Goal: Information Seeking & Learning: Learn about a topic

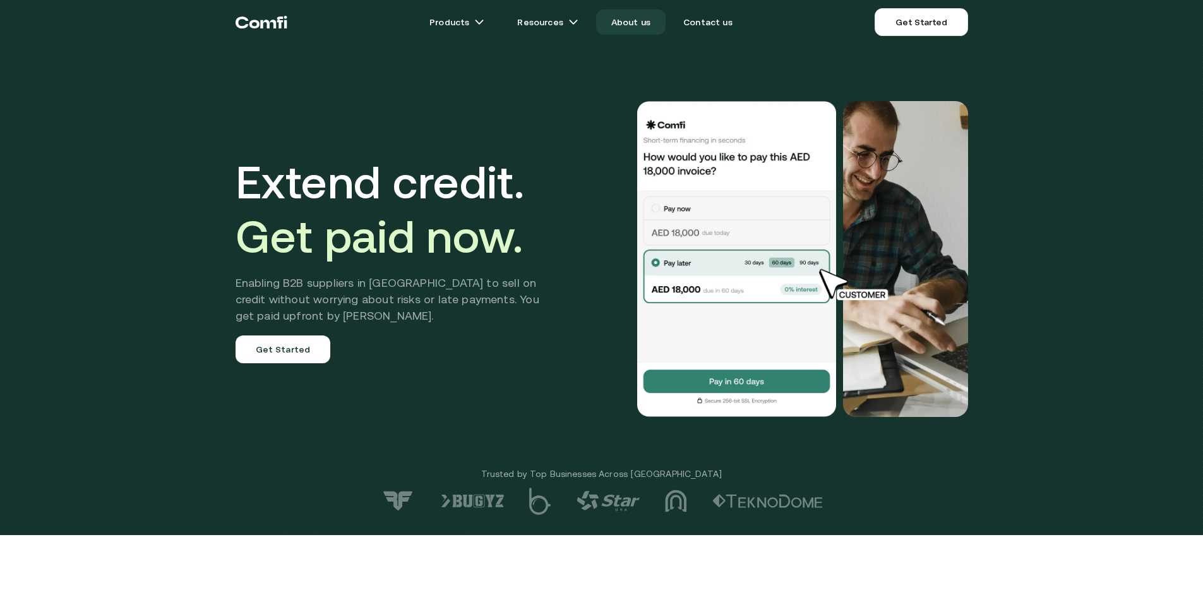
click at [639, 27] on link "About us" at bounding box center [630, 21] width 69 height 25
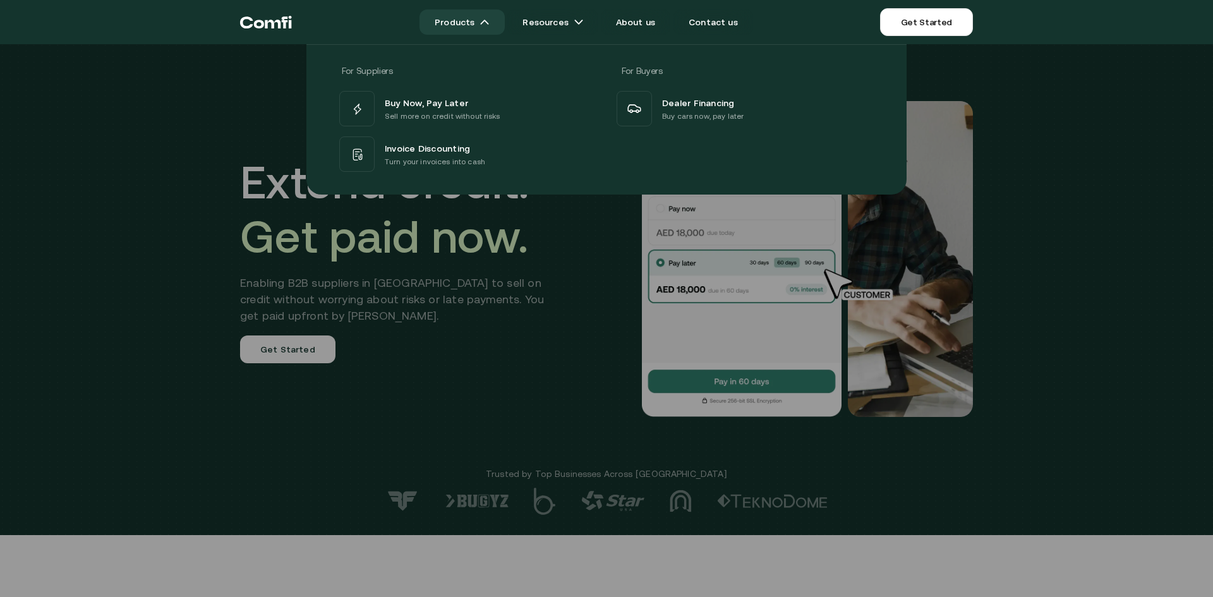
click at [491, 16] on link "Products" at bounding box center [461, 21] width 85 height 25
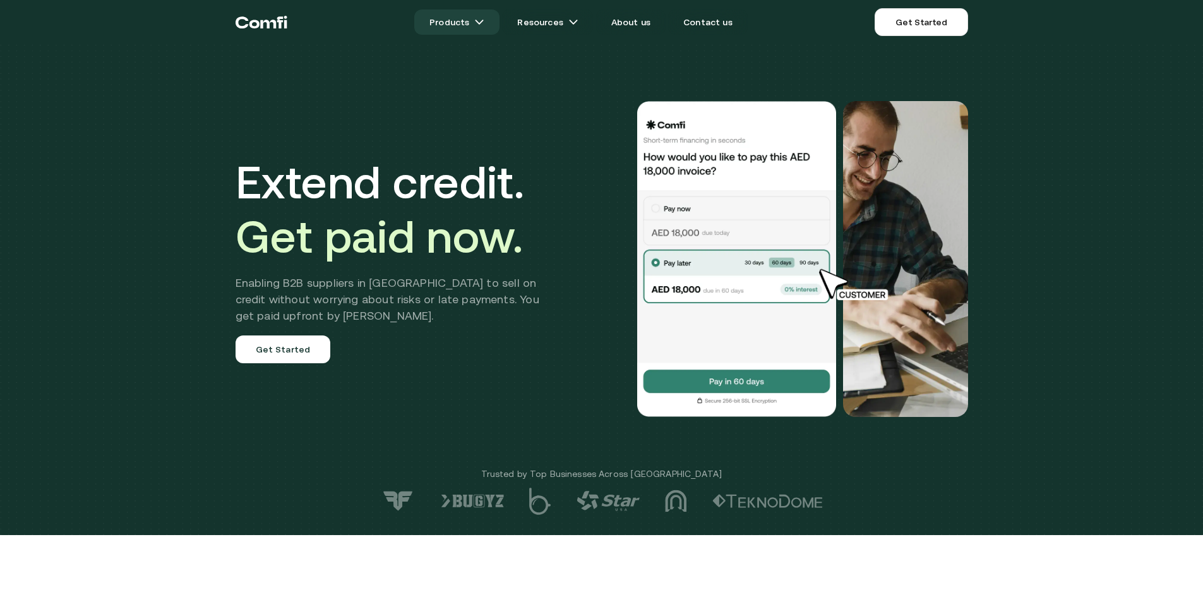
click at [484, 18] on img at bounding box center [479, 22] width 10 height 10
click at [482, 24] on img at bounding box center [479, 22] width 10 height 10
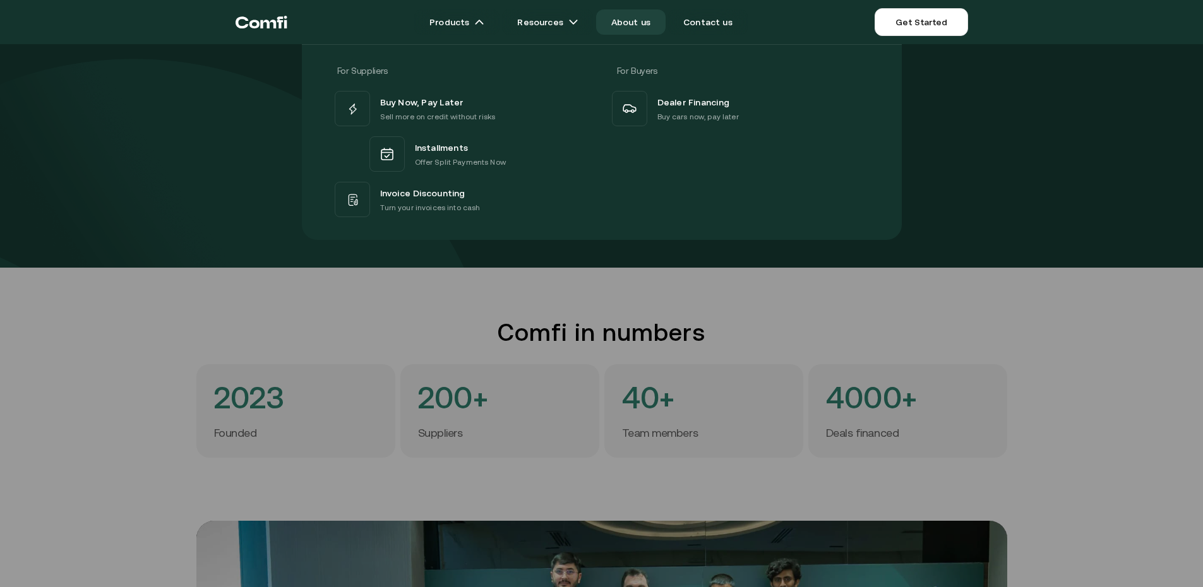
click at [247, 290] on div at bounding box center [601, 337] width 1203 height 587
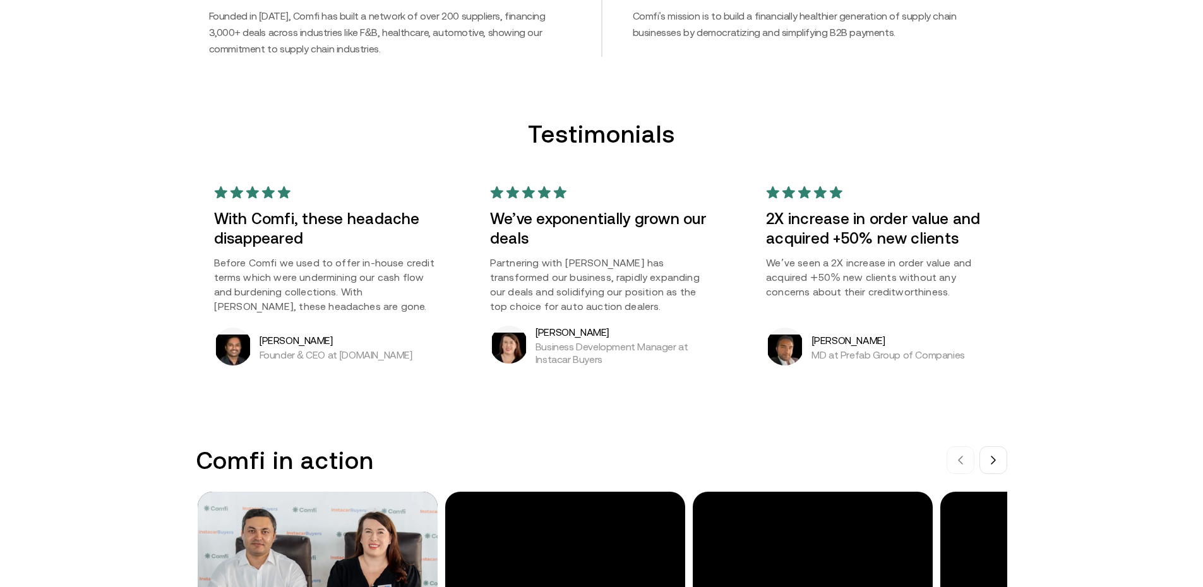
scroll to position [1074, 0]
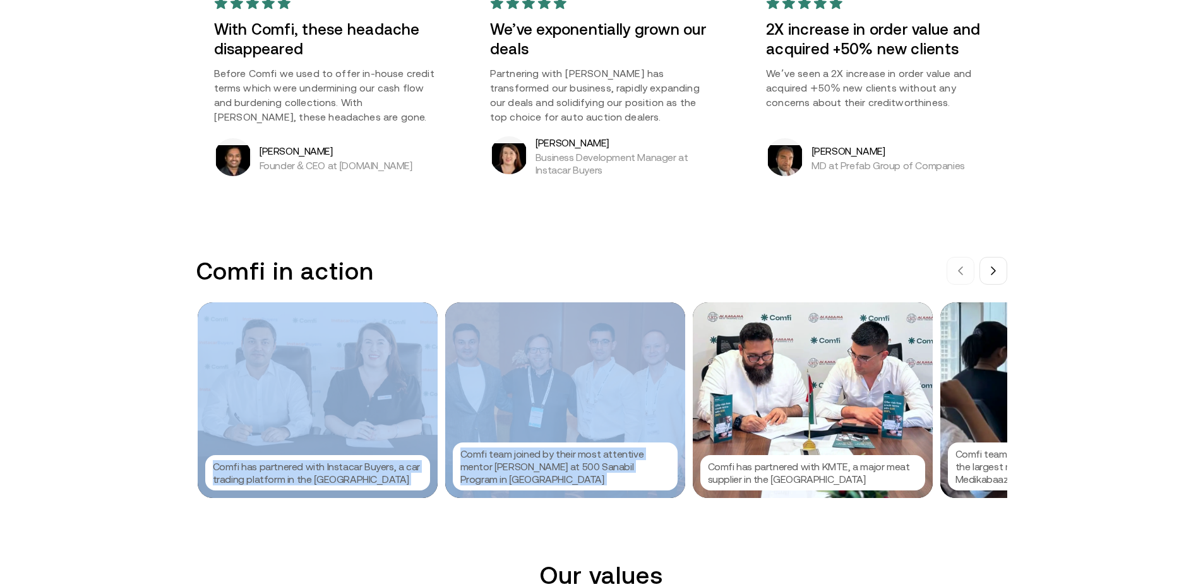
drag, startPoint x: 797, startPoint y: 401, endPoint x: 238, endPoint y: 357, distance: 560.7
click at [246, 357] on div "Comfi has partnered with Instacar Buyers, a car trading platform in the UAE Com…" at bounding box center [602, 401] width 808 height 196
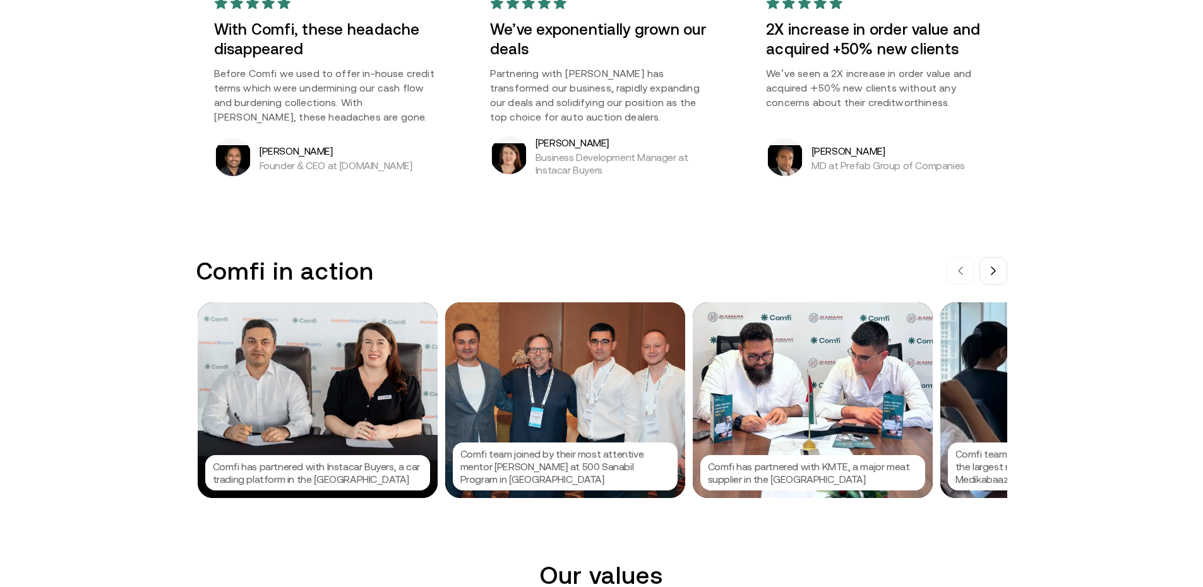
click at [894, 250] on div "We are Comfi We are reshaping the B2B payments landscape by offering solutions …" at bounding box center [601, 572] width 1203 height 3293
drag, startPoint x: 991, startPoint y: 275, endPoint x: 997, endPoint y: 276, distance: 6.3
click at [992, 275] on button at bounding box center [994, 271] width 28 height 28
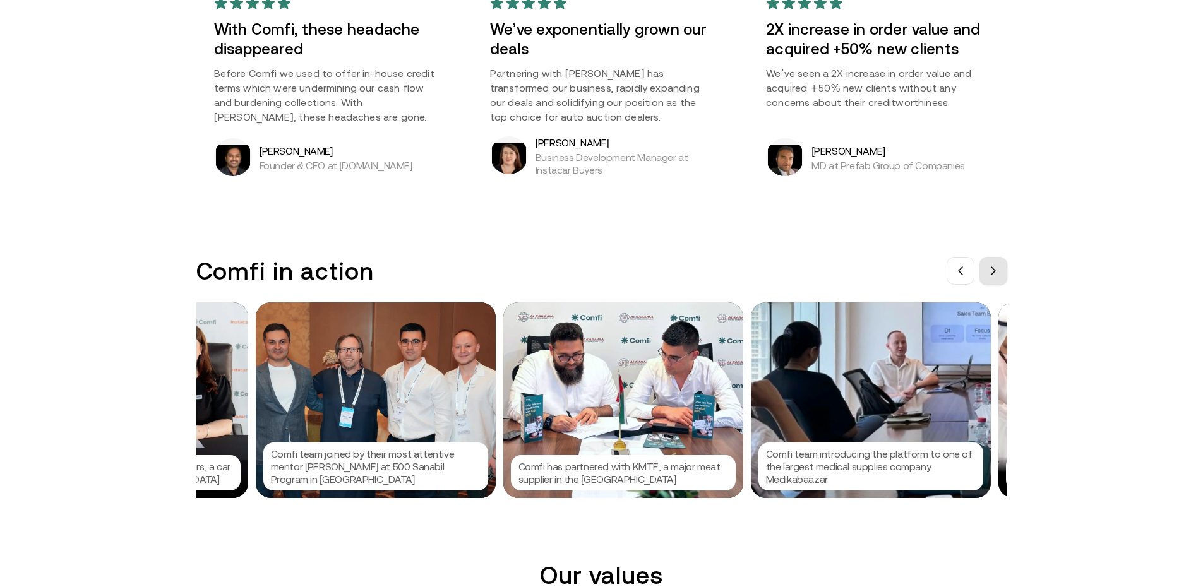
click at [997, 276] on span at bounding box center [993, 271] width 10 height 10
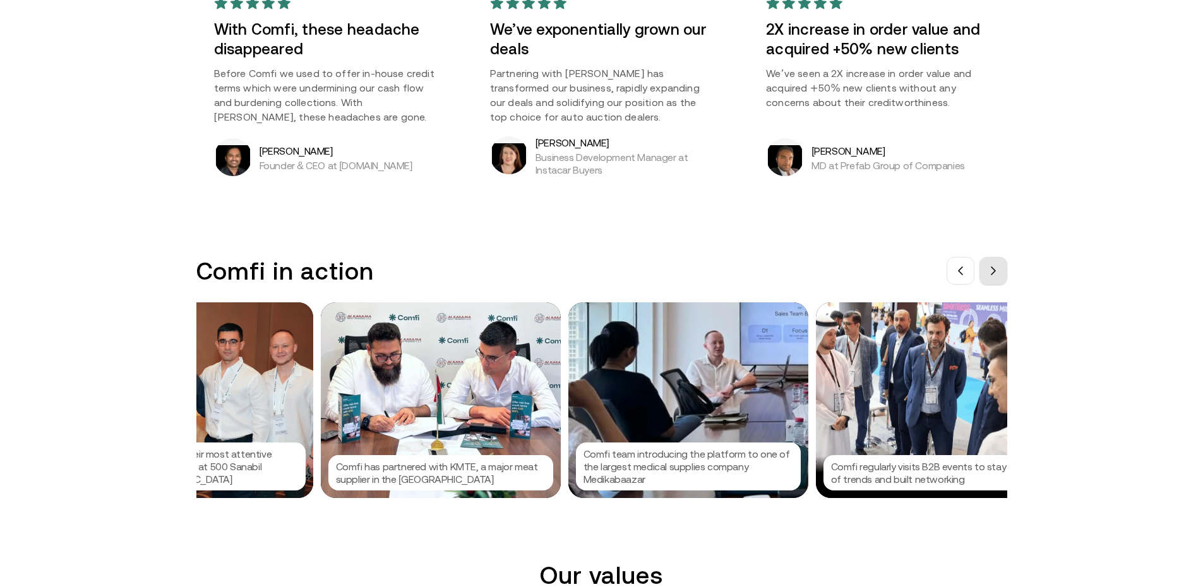
scroll to position [0, 379]
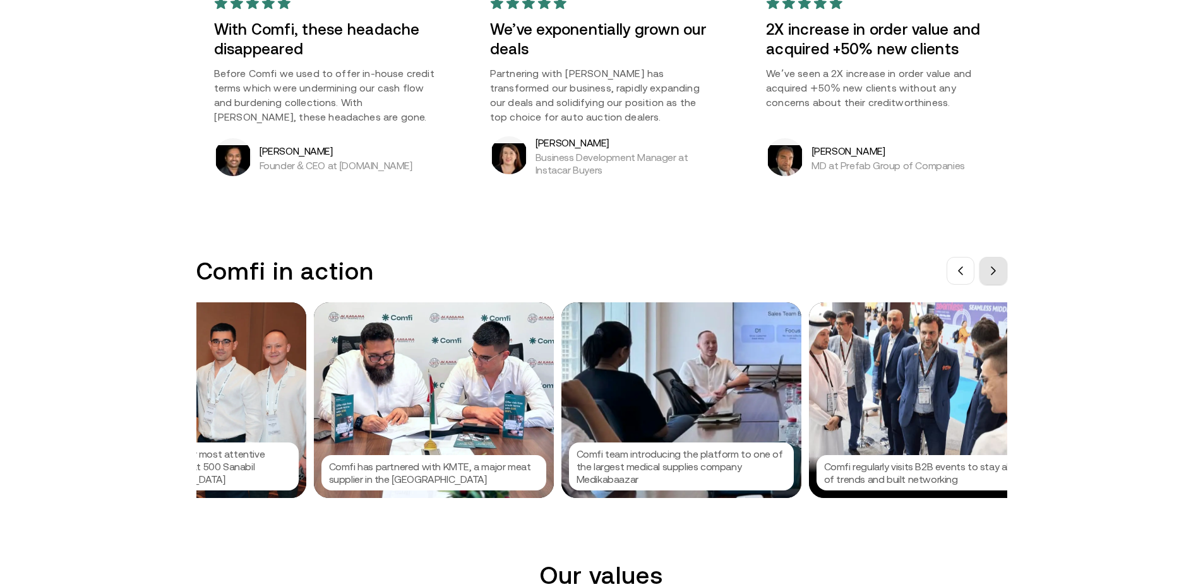
click at [997, 276] on span at bounding box center [993, 271] width 10 height 10
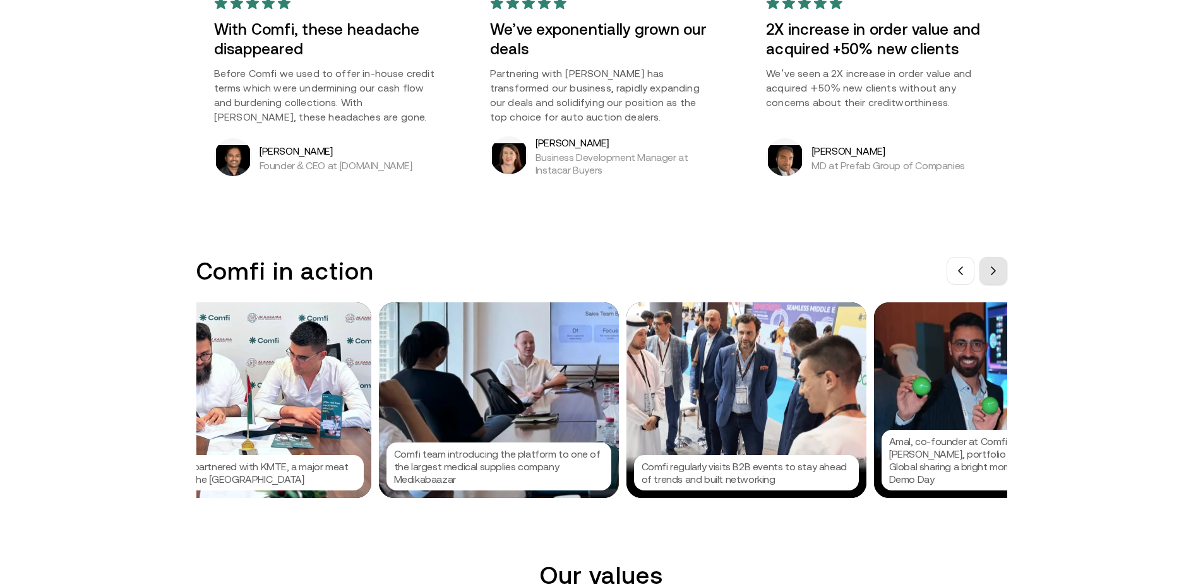
scroll to position [0, 568]
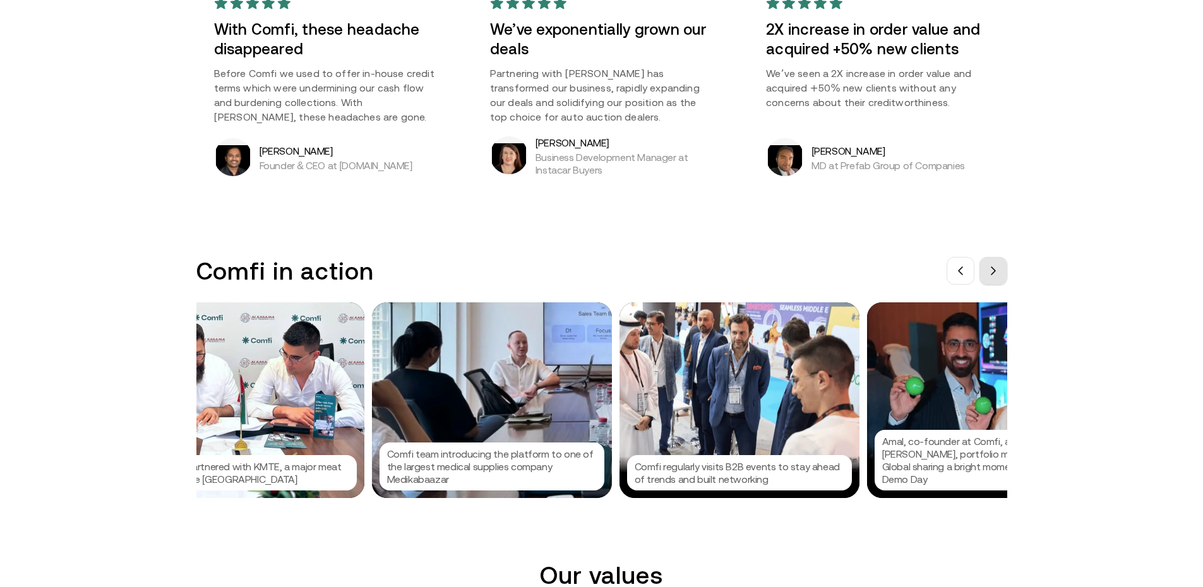
click at [996, 276] on span at bounding box center [993, 271] width 10 height 10
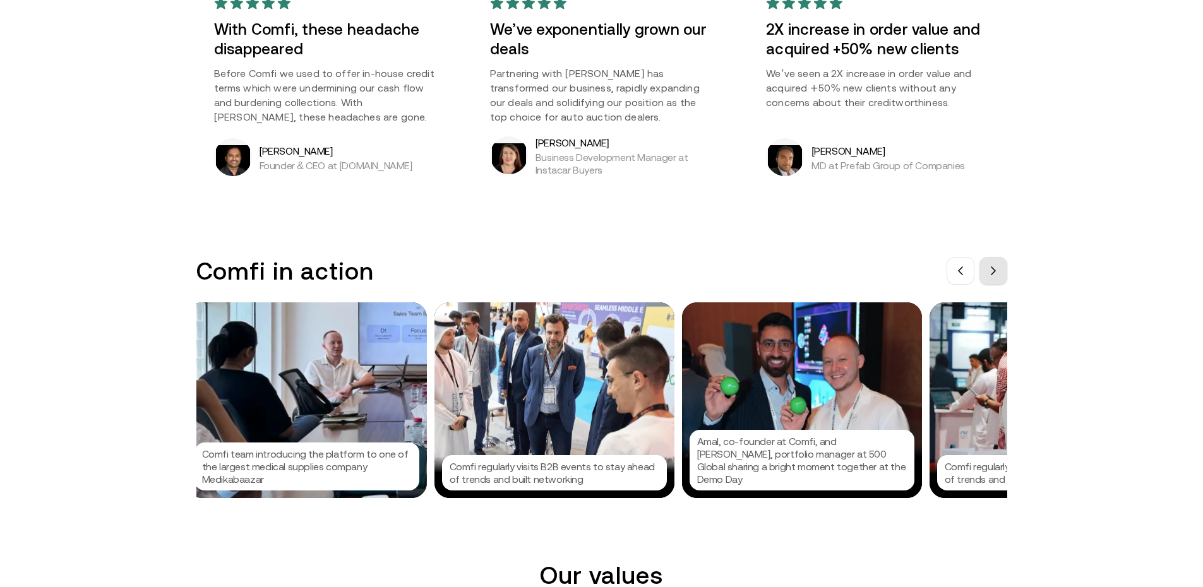
scroll to position [0, 758]
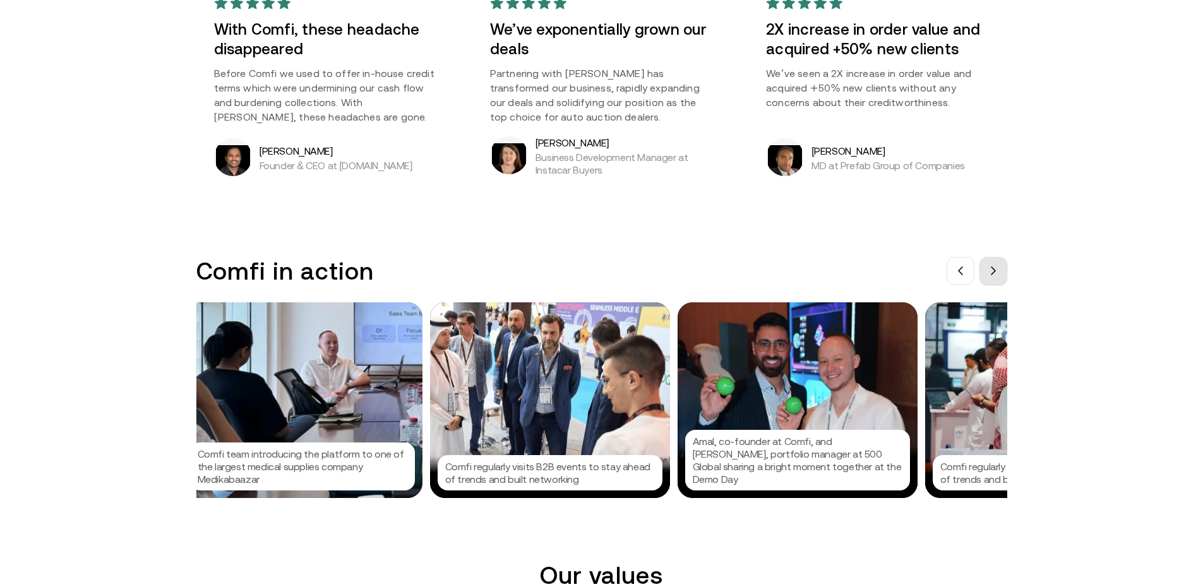
click at [995, 276] on span at bounding box center [993, 271] width 10 height 10
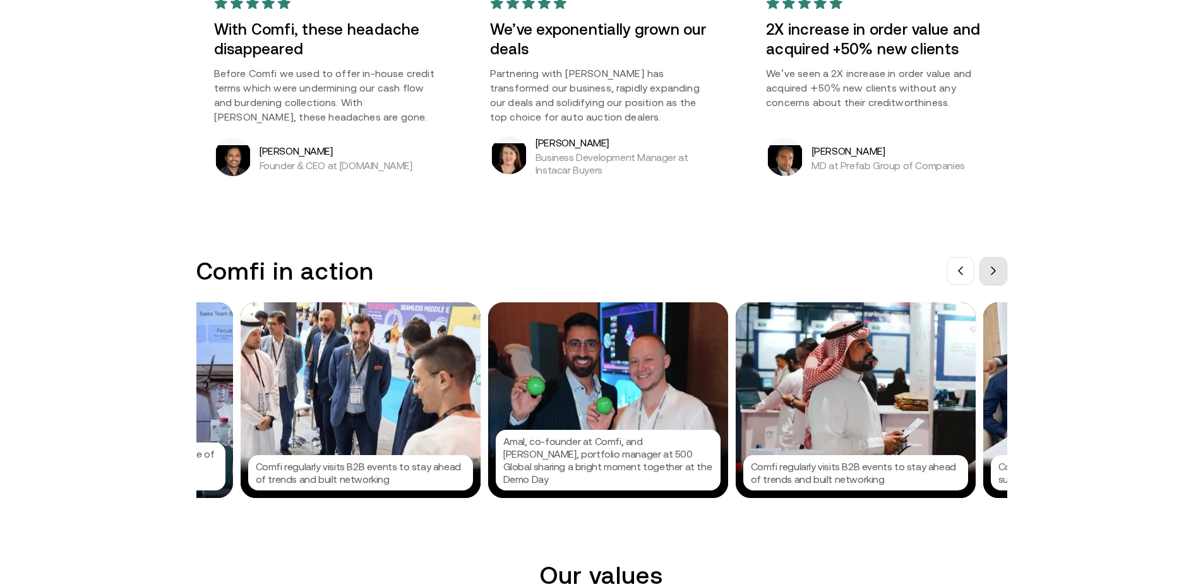
click at [995, 276] on span at bounding box center [993, 271] width 10 height 10
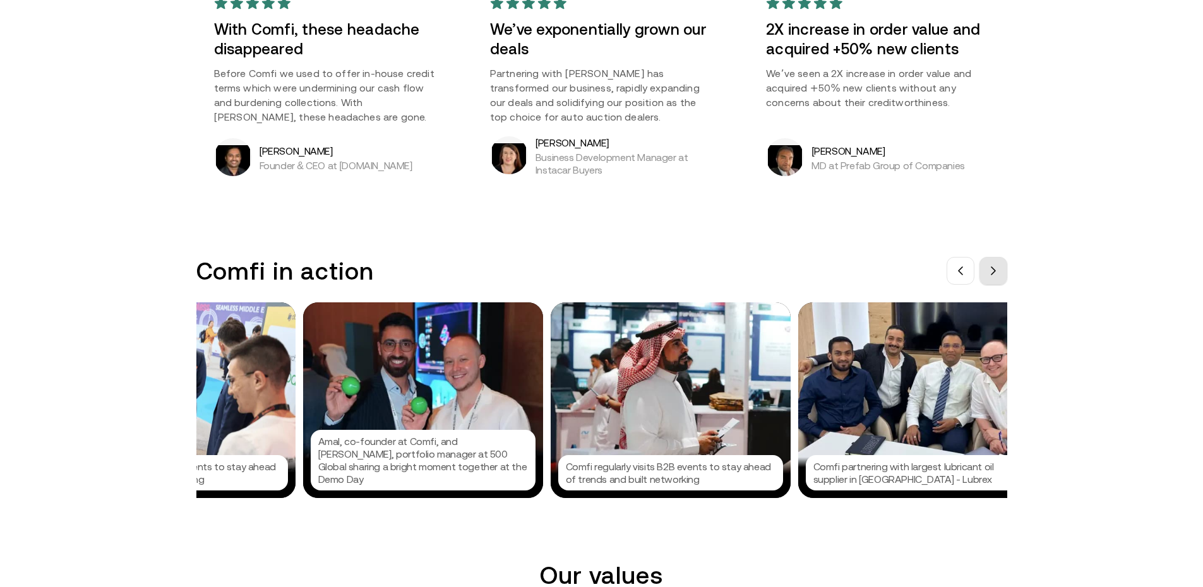
click at [995, 276] on span at bounding box center [993, 271] width 10 height 10
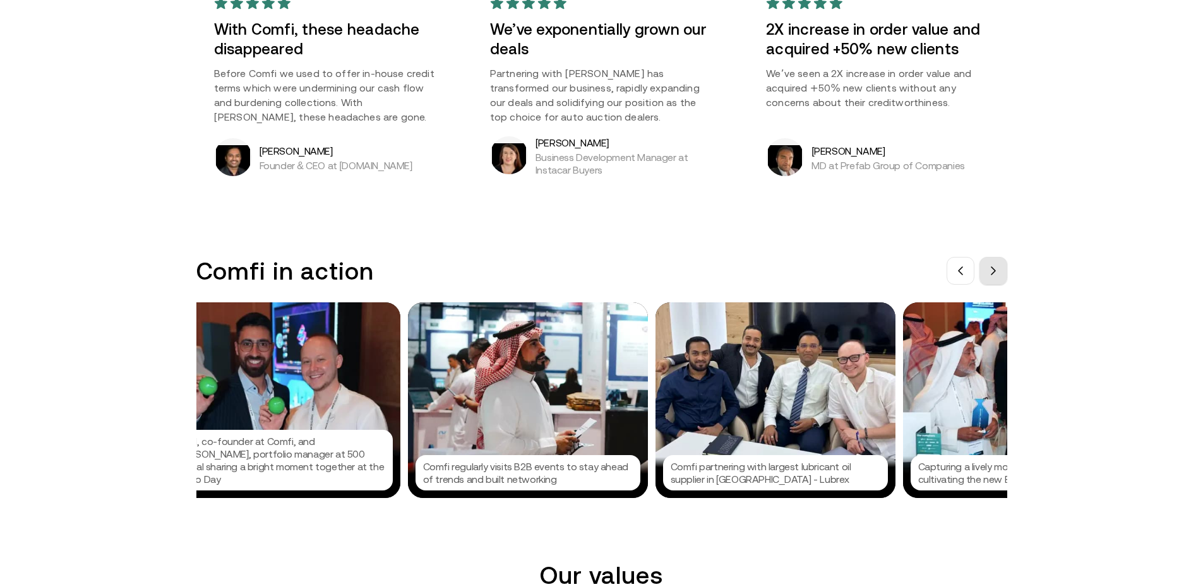
scroll to position [0, 1326]
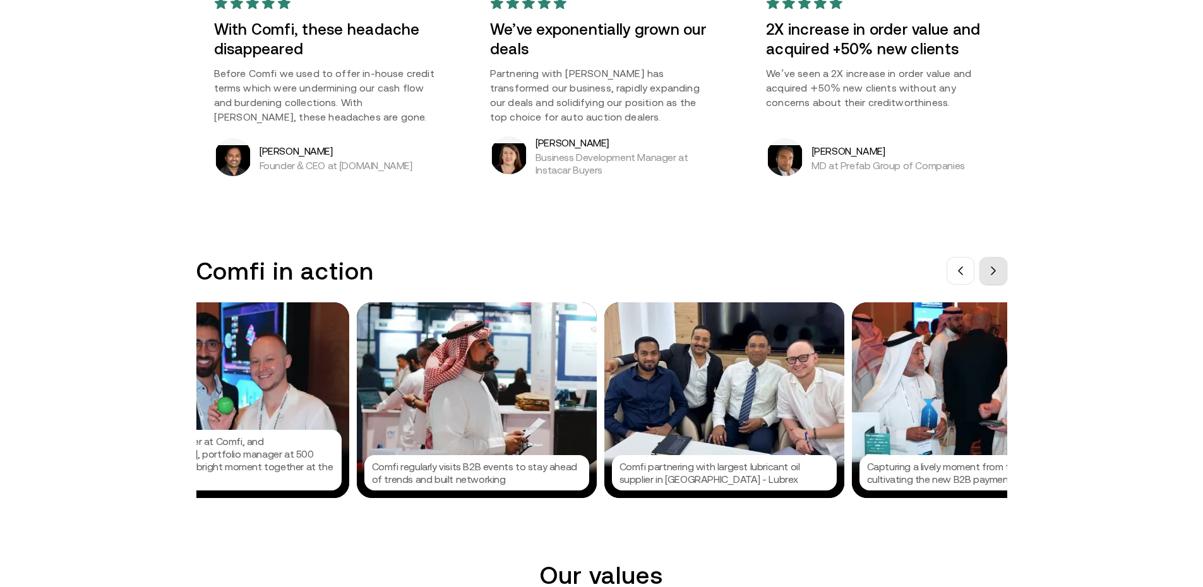
click at [995, 276] on span at bounding box center [993, 271] width 10 height 10
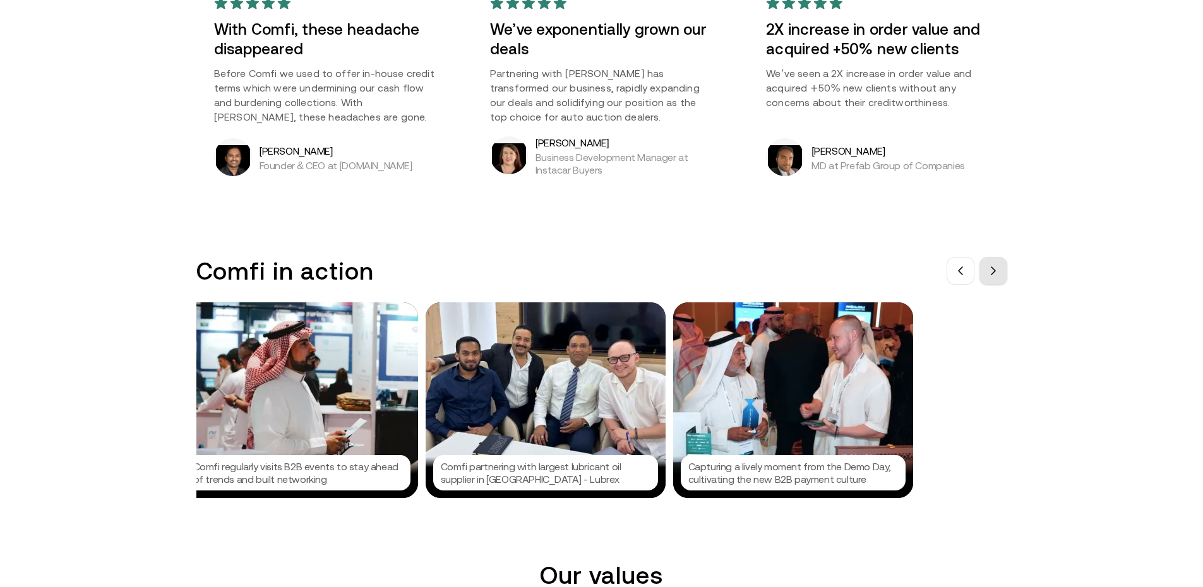
scroll to position [0, 1516]
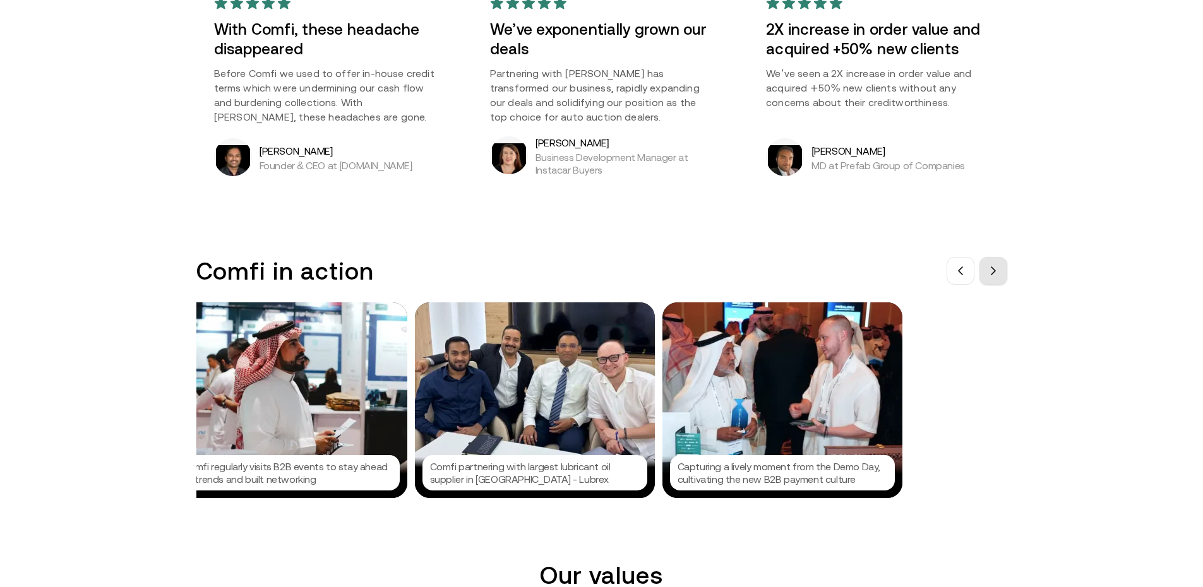
click at [994, 276] on span at bounding box center [993, 271] width 10 height 10
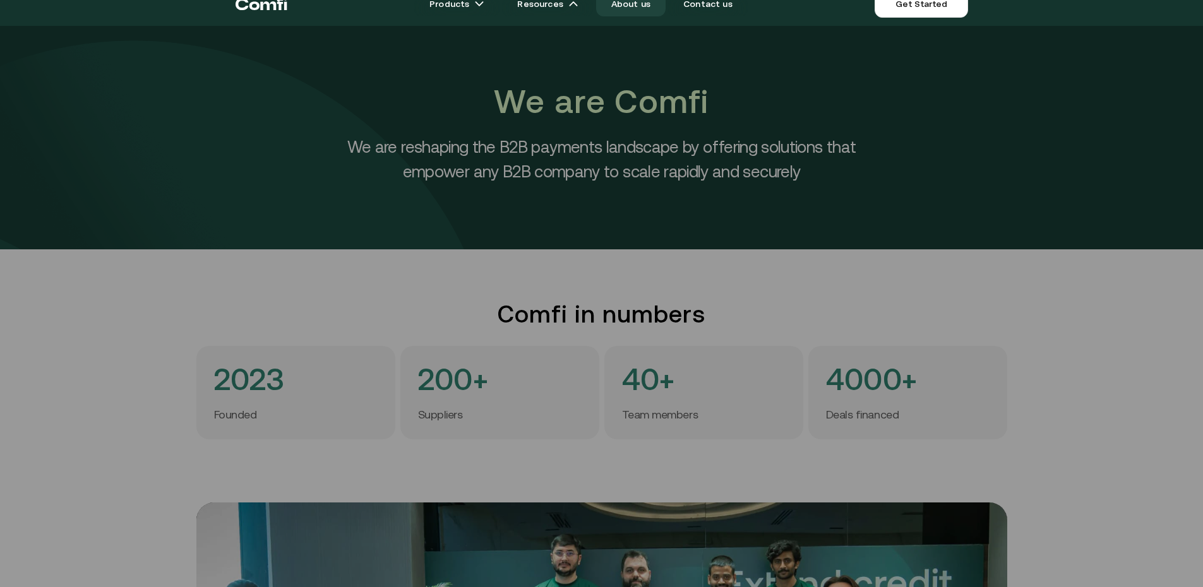
scroll to position [0, 0]
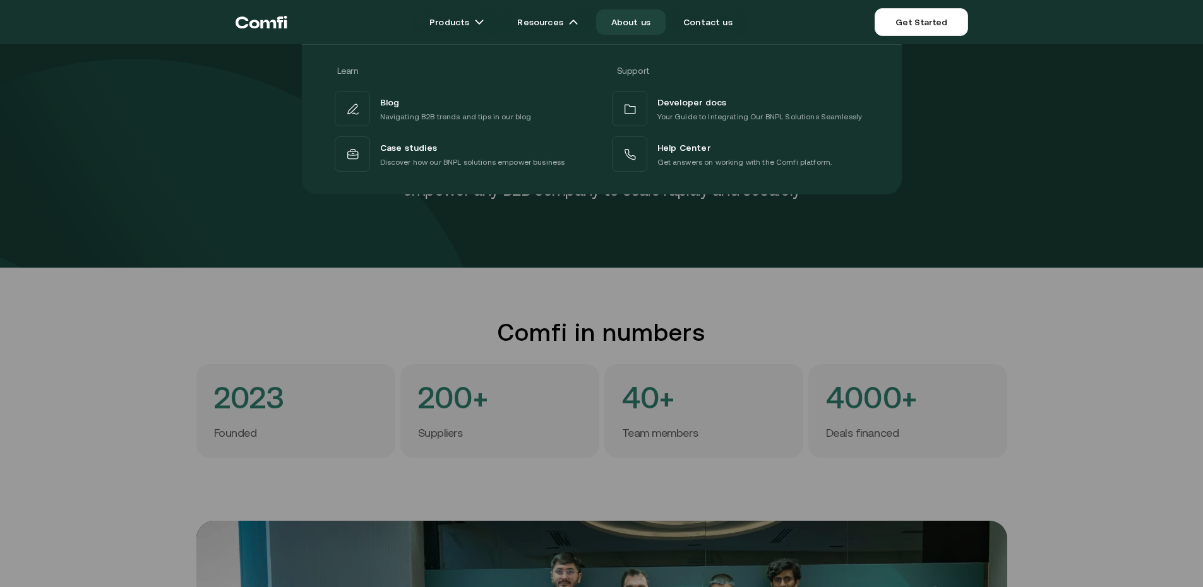
click at [320, 248] on div at bounding box center [601, 337] width 1203 height 587
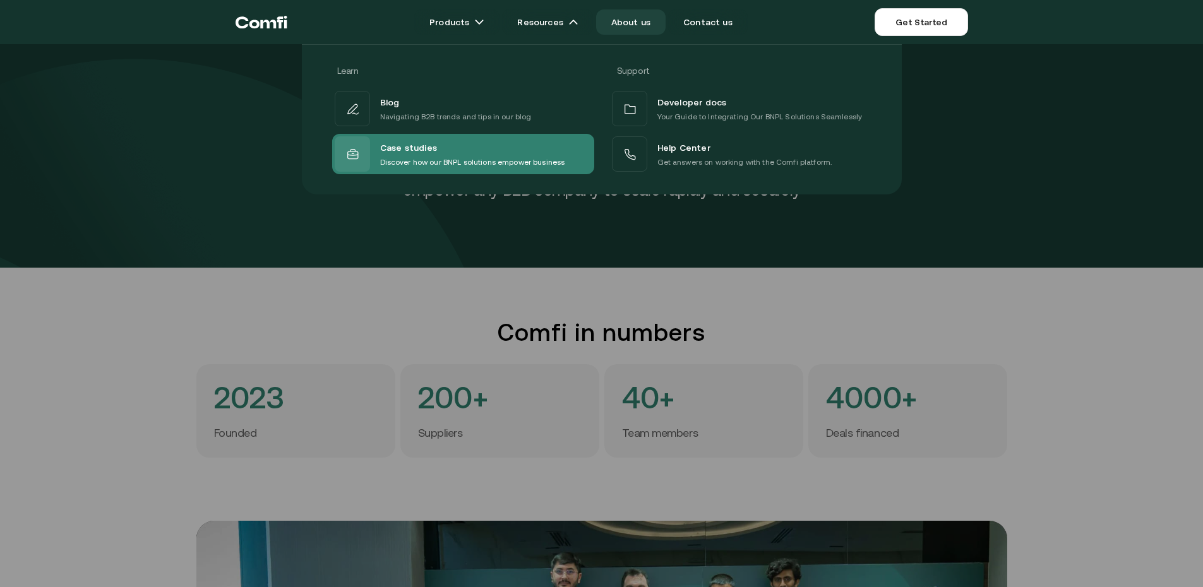
click at [412, 154] on span "Case studies" at bounding box center [408, 148] width 57 height 16
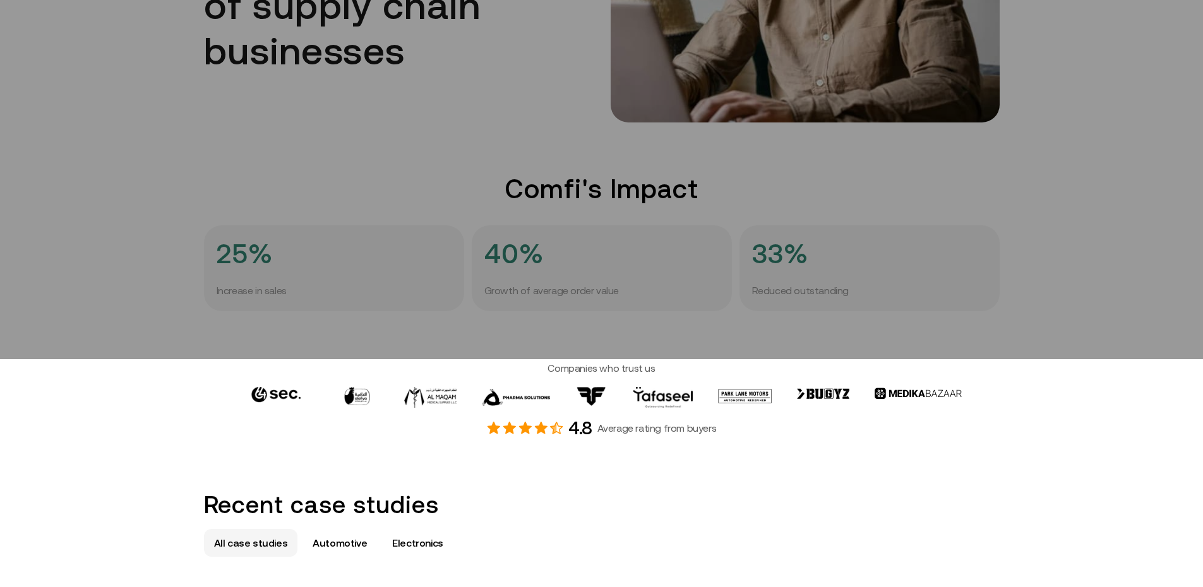
scroll to position [442, 0]
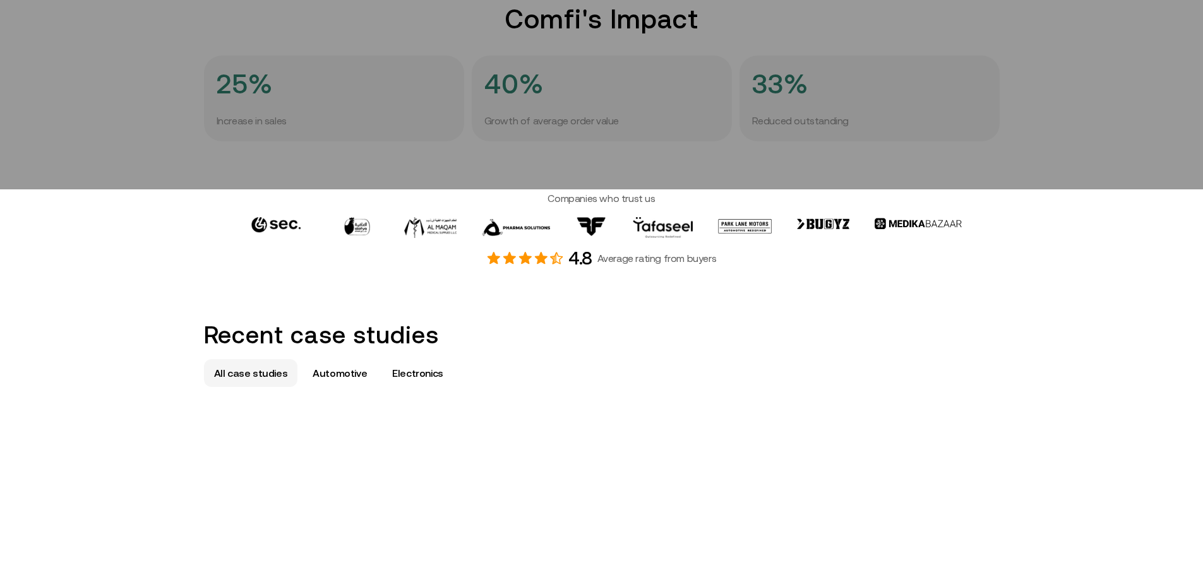
click at [387, 282] on div "Case Studies Growing a financially healthier generation of supply chain busines…" at bounding box center [601, 431] width 1203 height 1647
click at [332, 372] on p "Automotive" at bounding box center [340, 373] width 54 height 15
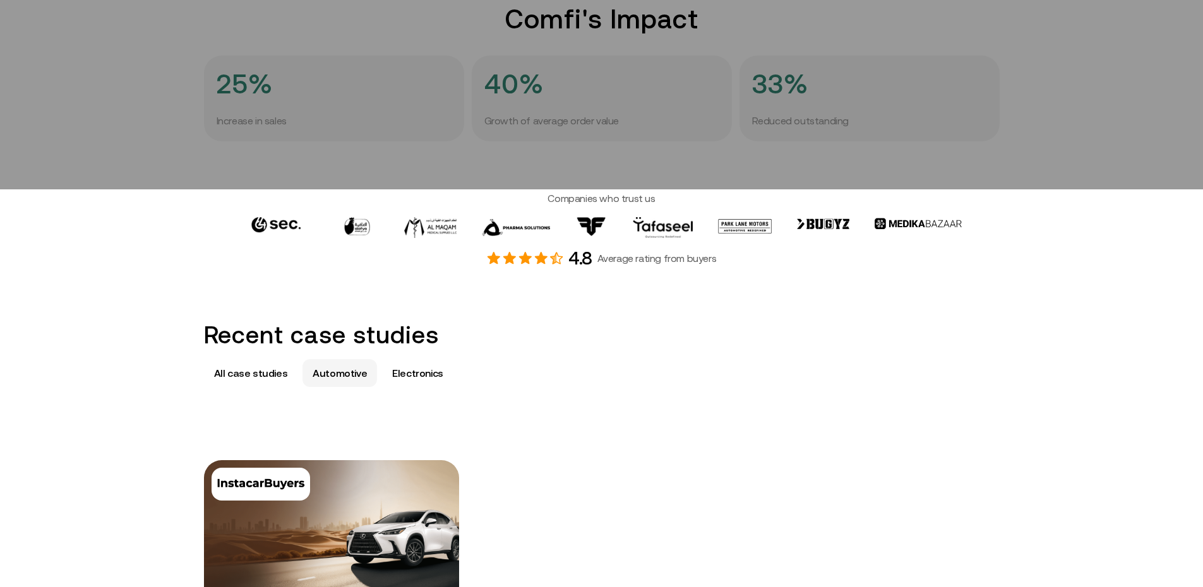
scroll to position [632, 0]
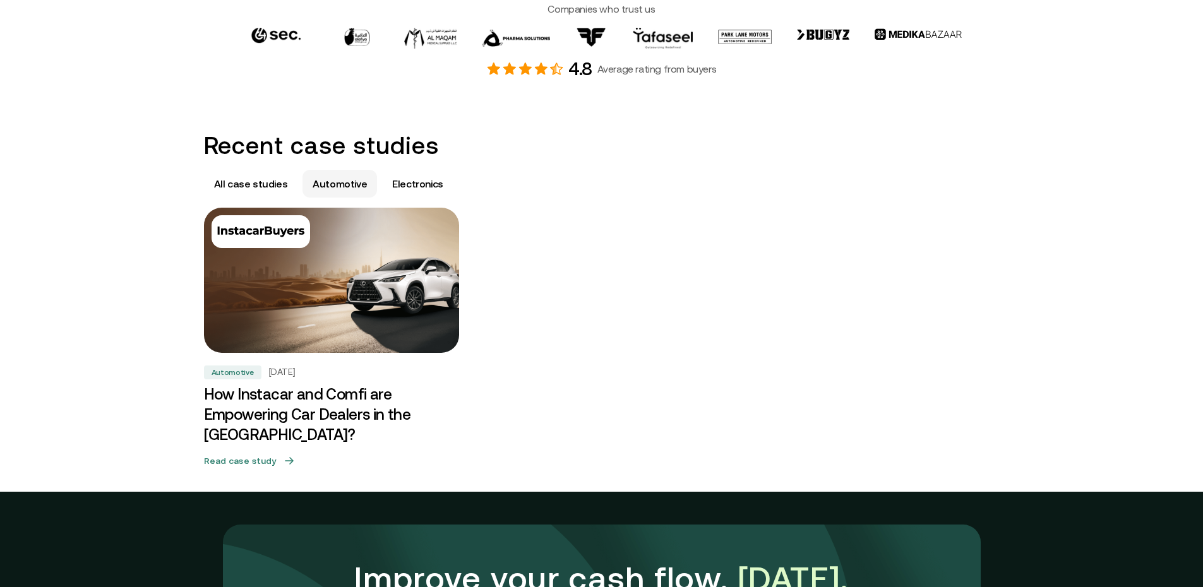
click at [351, 299] on img at bounding box center [331, 280] width 268 height 153
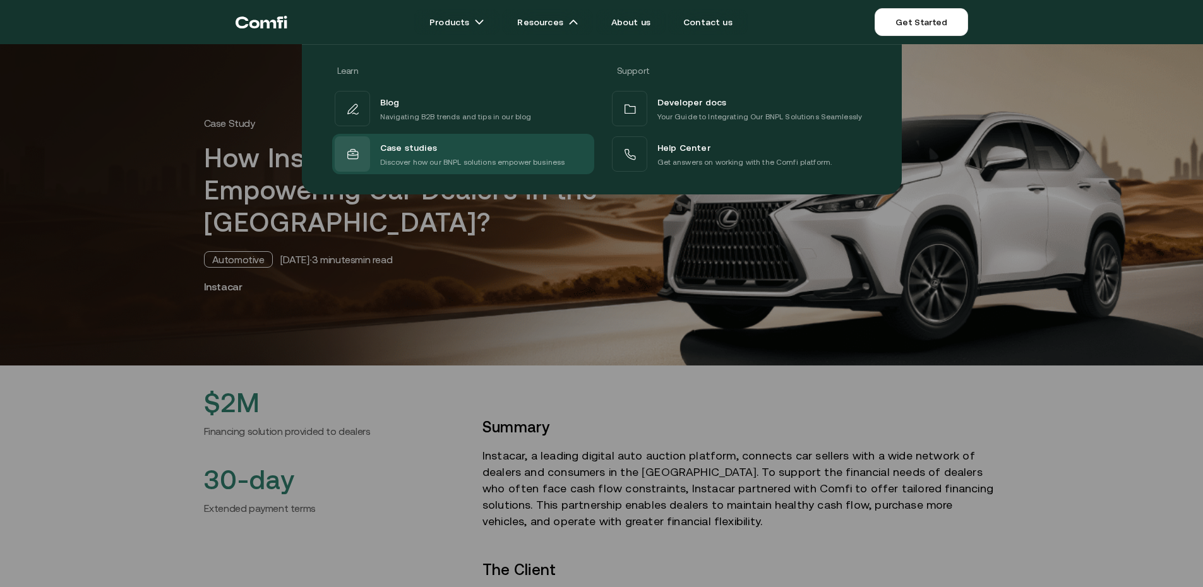
click at [1135, 164] on div "Learn Support Blog Navigating B2B trends and tips in our blog Developer docs Yo…" at bounding box center [601, 115] width 1203 height 160
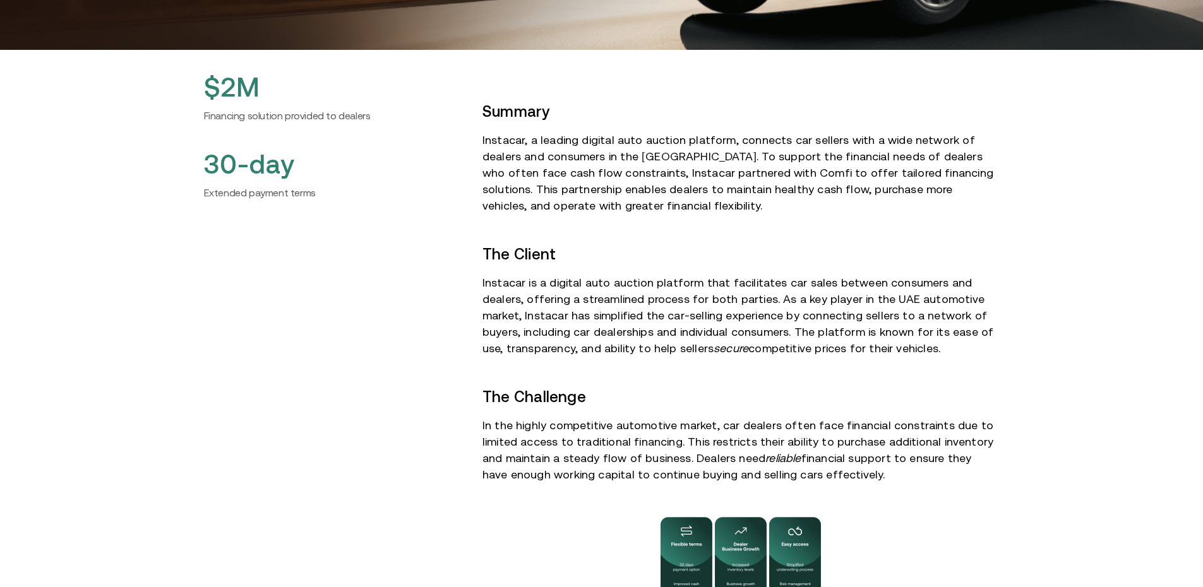
scroll to position [632, 0]
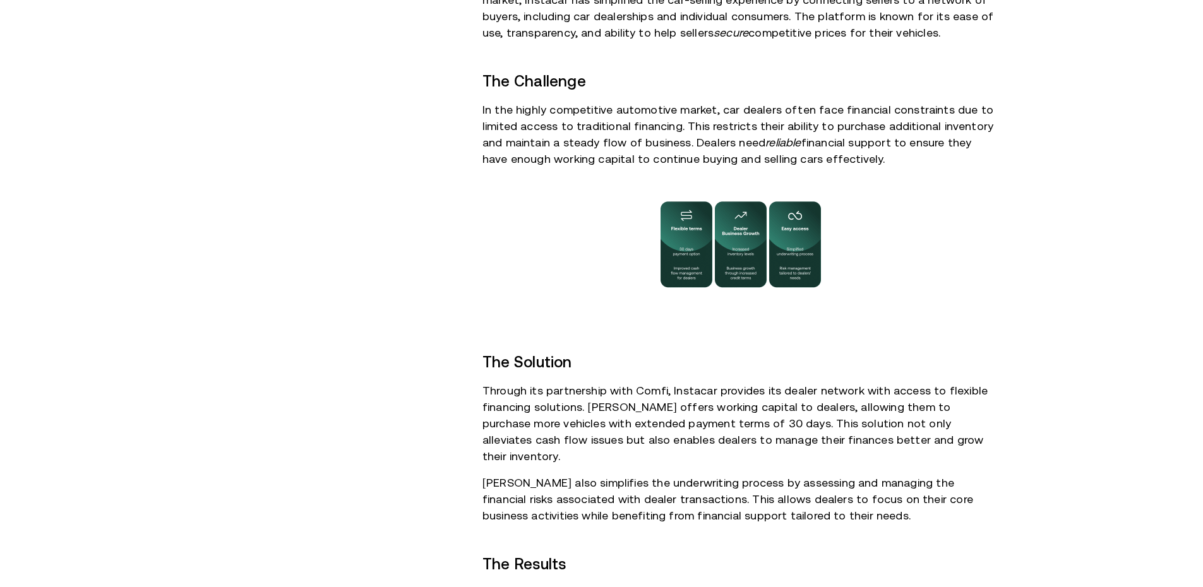
click at [703, 242] on img at bounding box center [740, 245] width 189 height 104
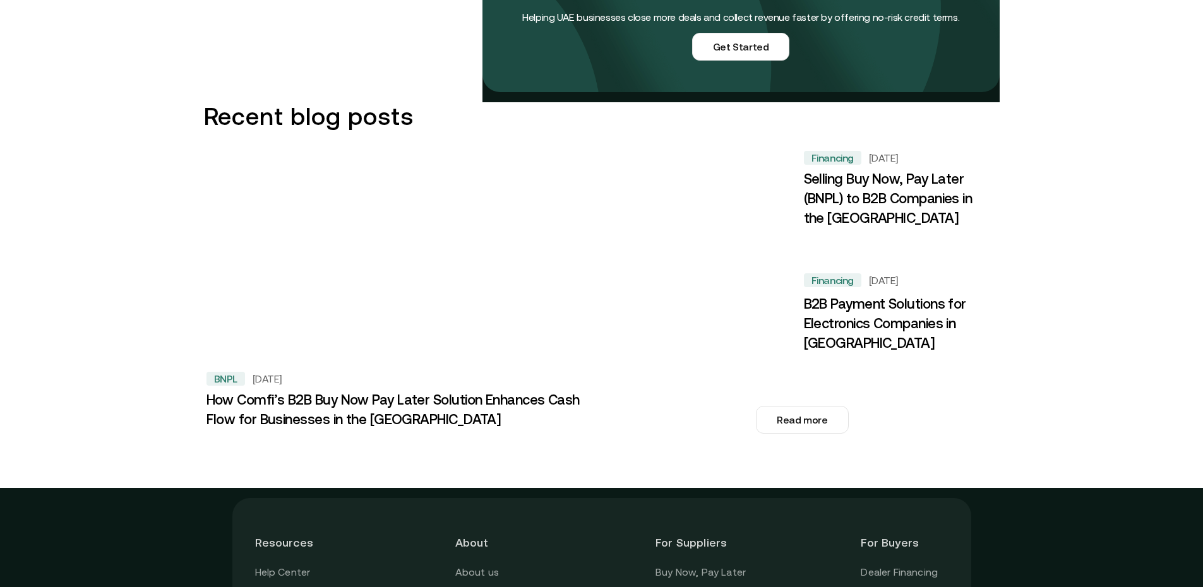
scroll to position [1895, 0]
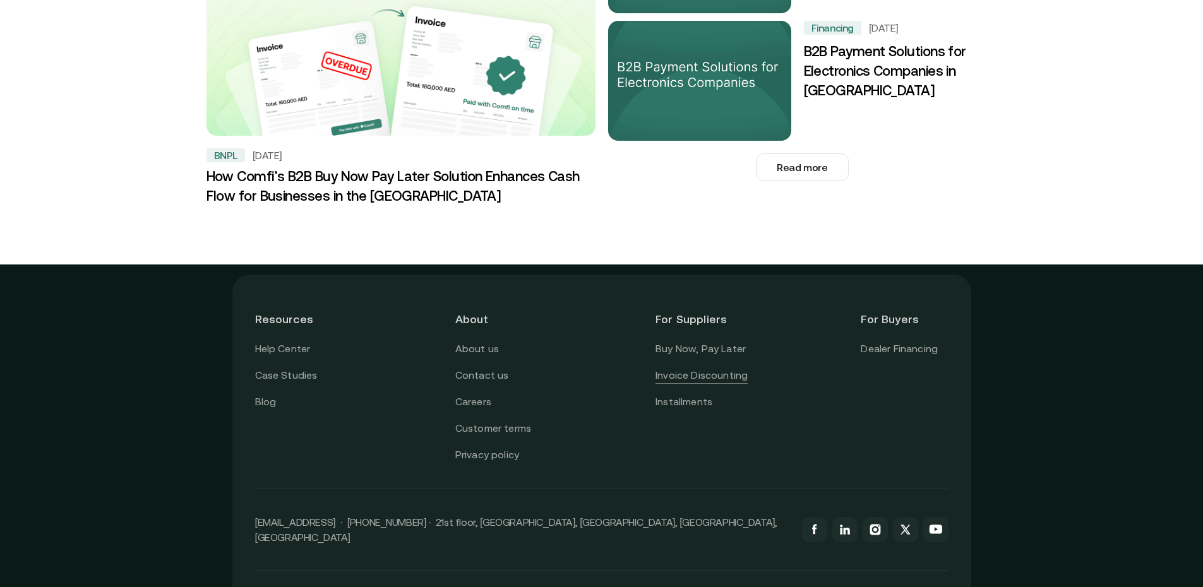
click at [695, 368] on link "Invoice Discounting" at bounding box center [702, 376] width 92 height 16
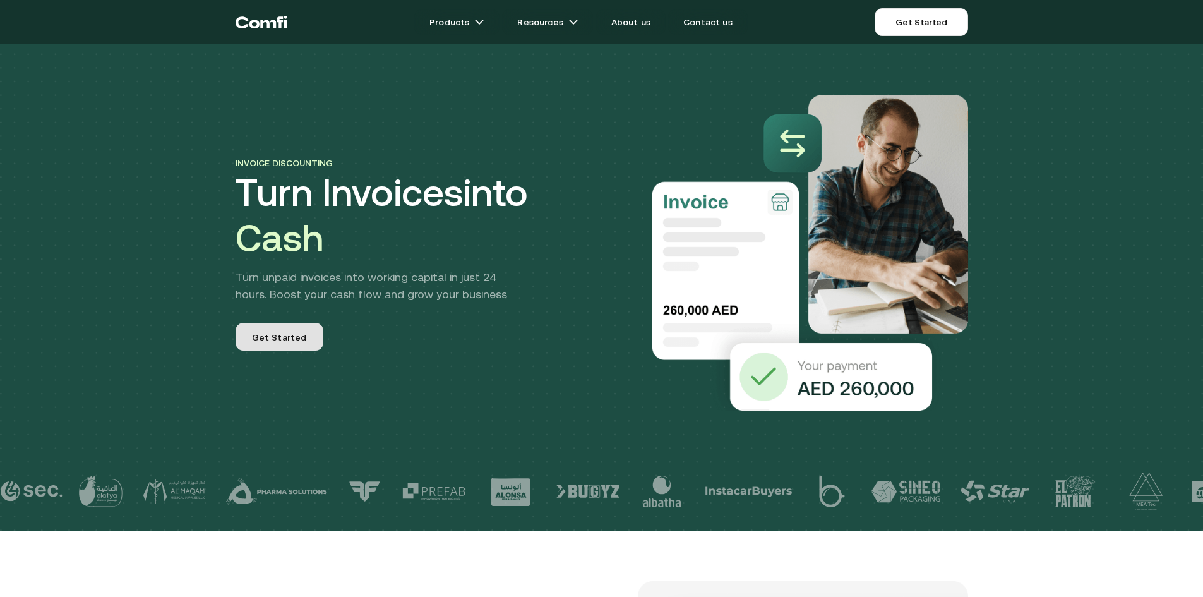
click at [279, 328] on link "Get Started" at bounding box center [280, 337] width 88 height 28
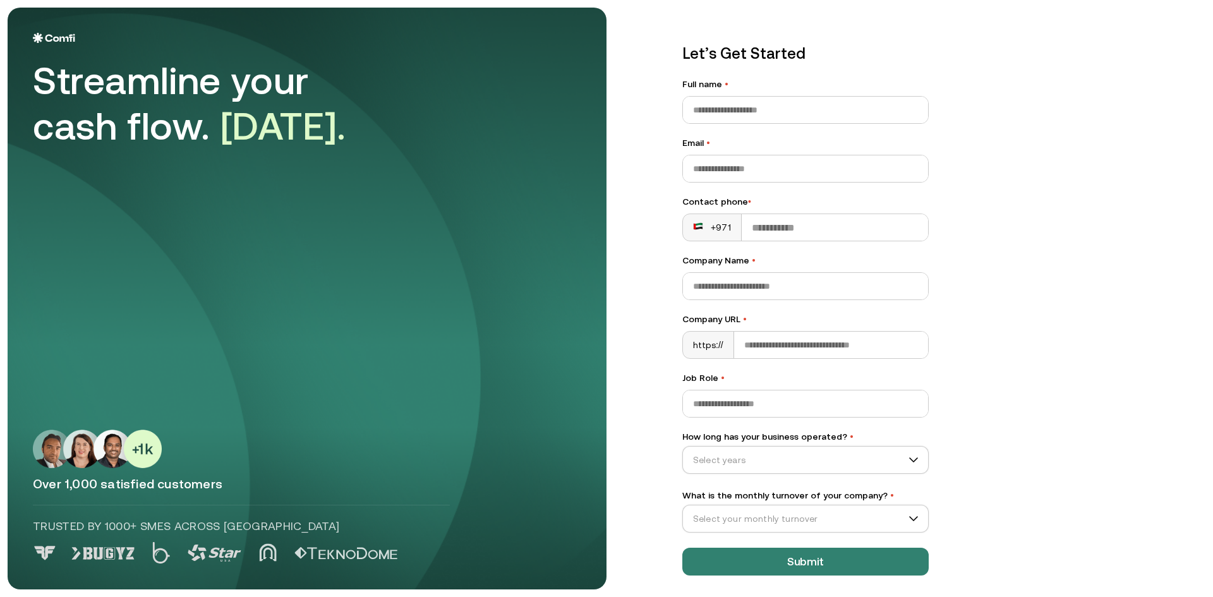
scroll to position [15, 0]
